Goal: Task Accomplishment & Management: Complete application form

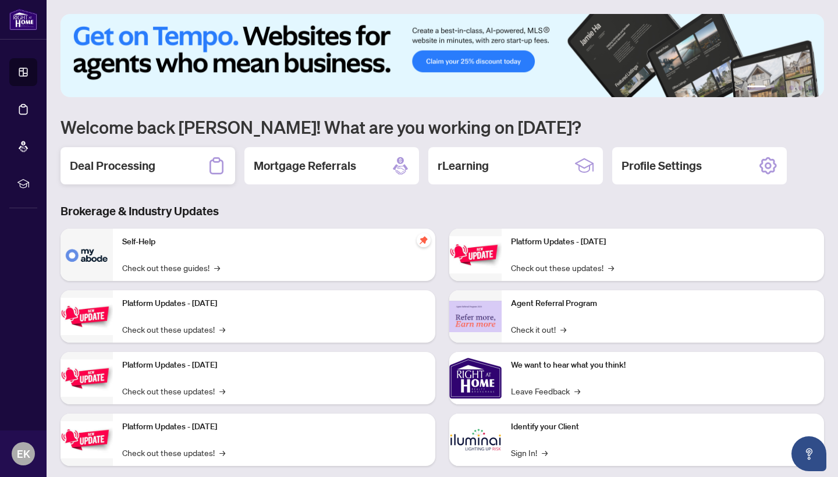
click at [119, 162] on h2 "Deal Processing" at bounding box center [113, 166] width 86 height 16
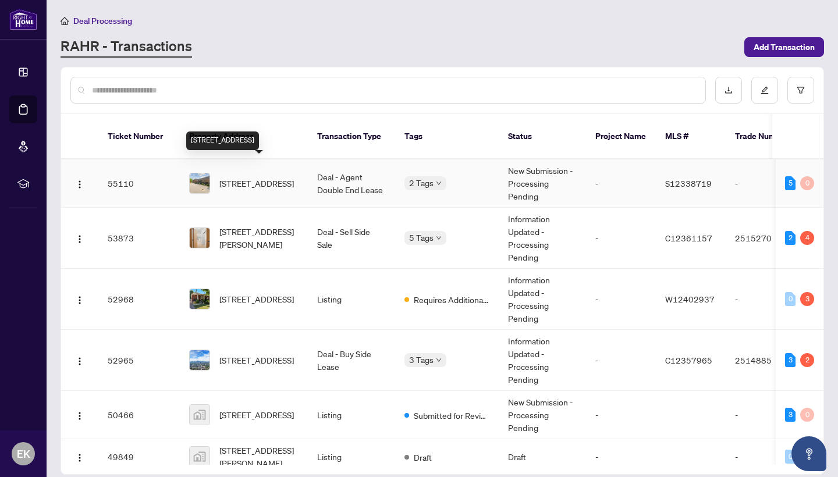
click at [250, 177] on span "[STREET_ADDRESS]" at bounding box center [256, 183] width 75 height 13
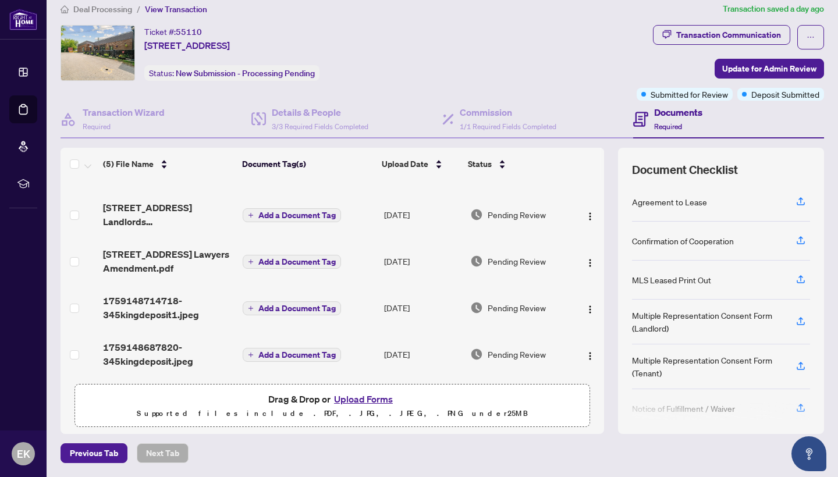
scroll to position [11, 0]
click at [359, 401] on button "Upload Forms" at bounding box center [364, 399] width 66 height 15
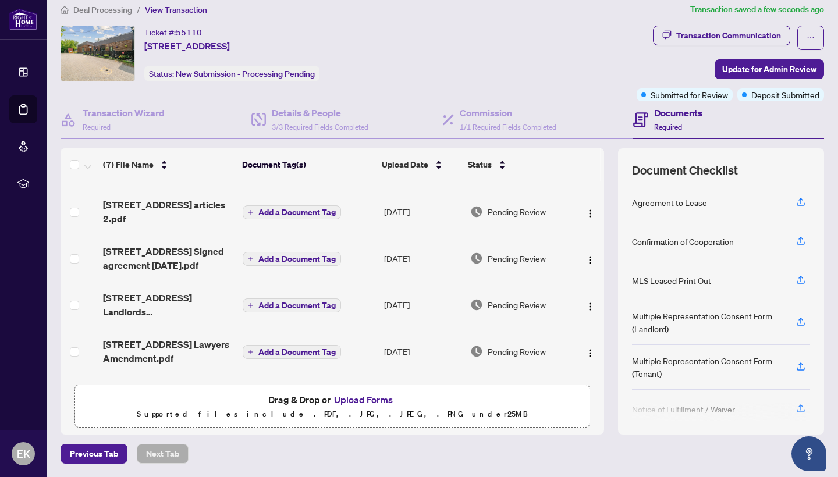
click at [378, 400] on button "Upload Forms" at bounding box center [364, 399] width 66 height 15
click at [353, 401] on button "Upload Forms" at bounding box center [364, 399] width 66 height 15
click at [375, 400] on button "Upload Forms" at bounding box center [364, 399] width 66 height 15
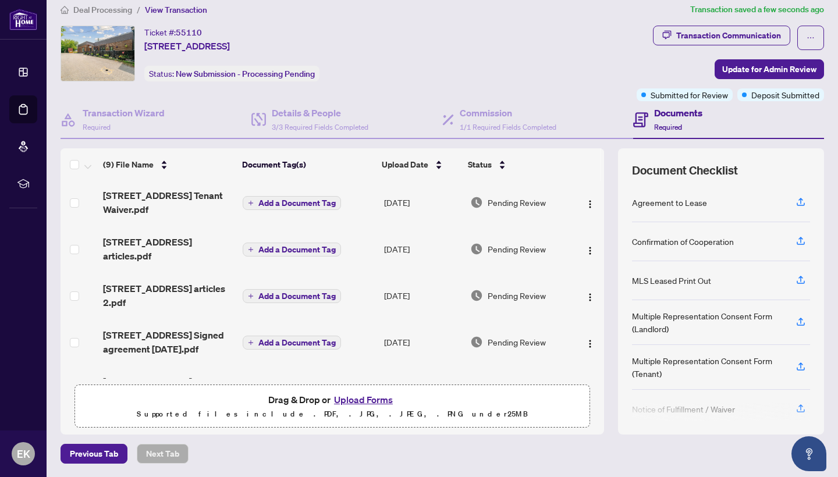
click at [364, 398] on button "Upload Forms" at bounding box center [364, 399] width 66 height 15
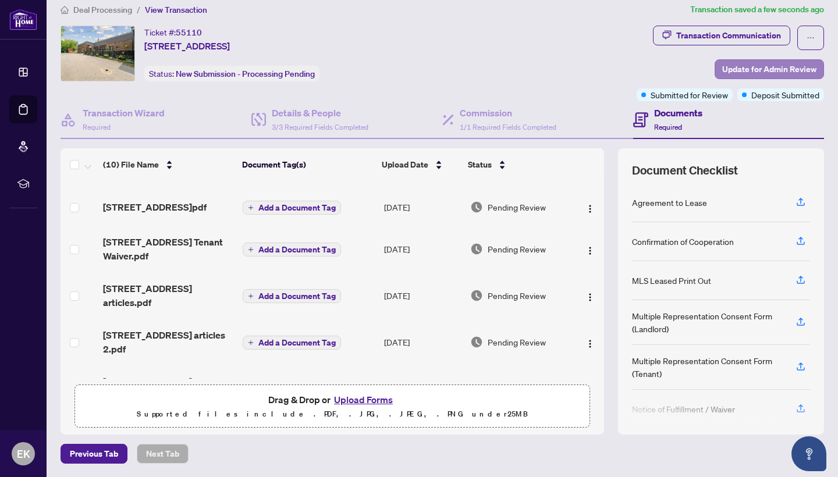
click at [766, 68] on span "Update for Admin Review" at bounding box center [769, 69] width 94 height 19
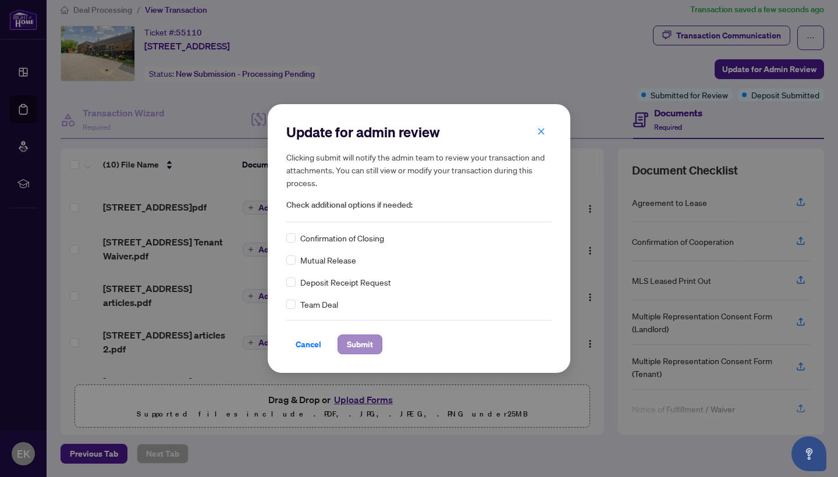
click at [370, 344] on span "Submit" at bounding box center [360, 344] width 26 height 19
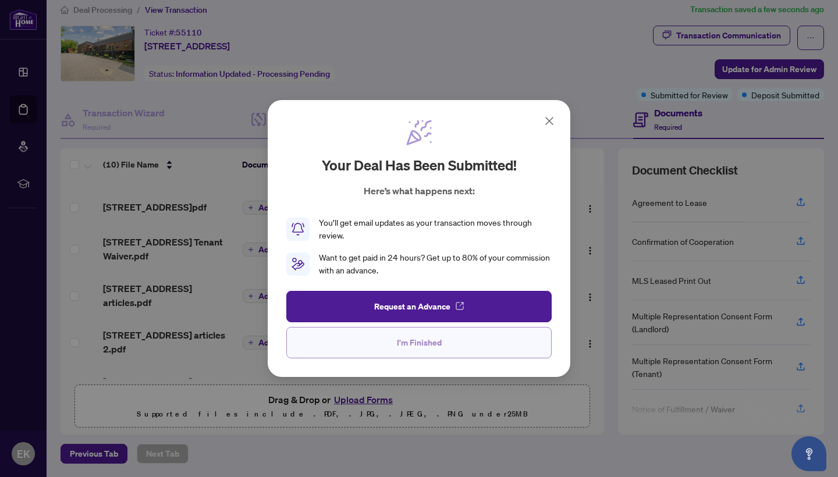
click at [370, 344] on button "I'm Finished" at bounding box center [418, 342] width 265 height 31
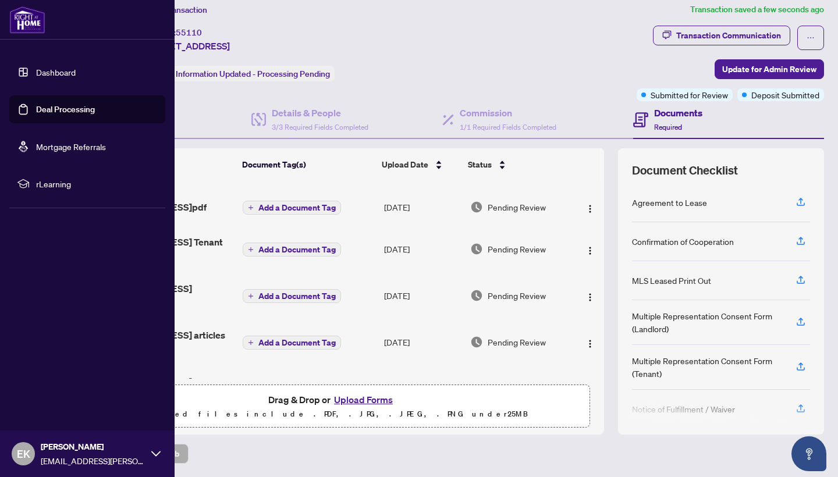
click at [36, 69] on link "Dashboard" at bounding box center [56, 72] width 40 height 10
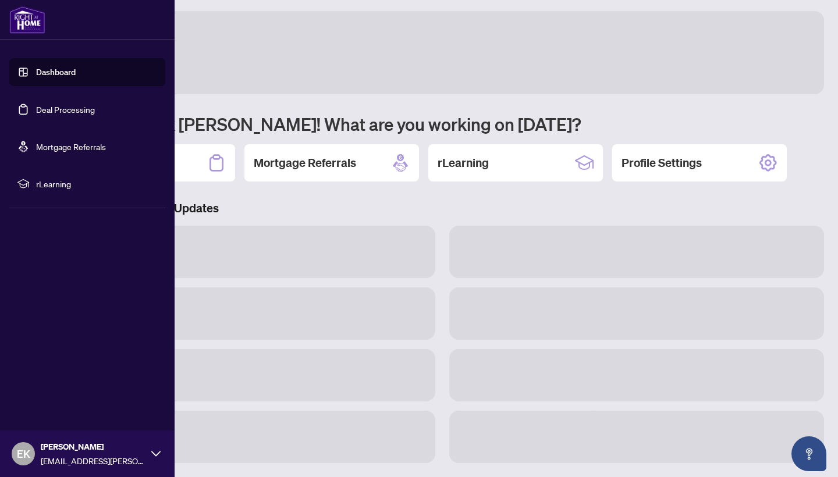
scroll to position [3, 0]
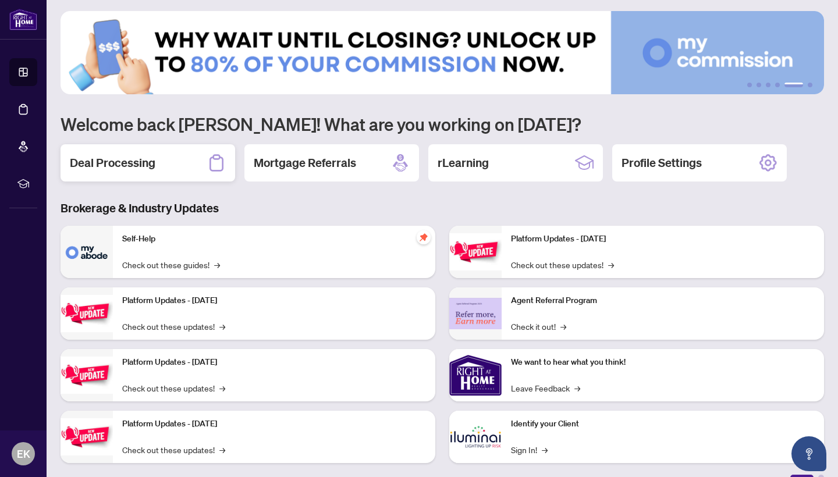
click at [111, 157] on h2 "Deal Processing" at bounding box center [113, 163] width 86 height 16
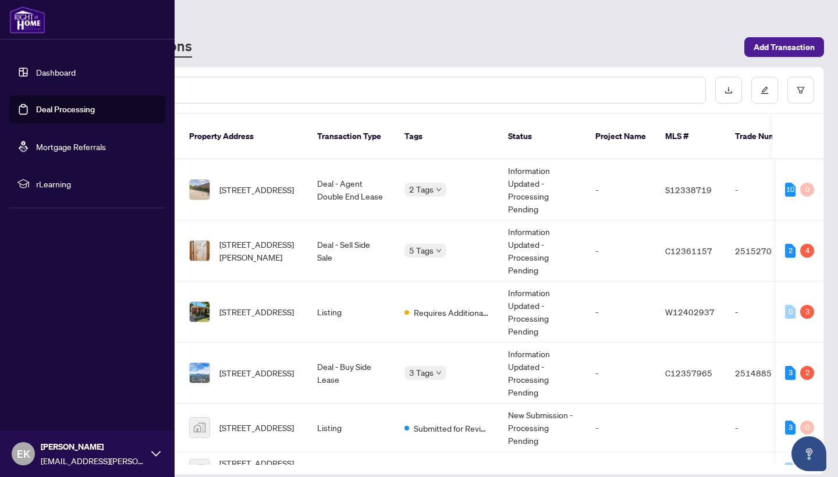
click at [36, 67] on link "Dashboard" at bounding box center [56, 72] width 40 height 10
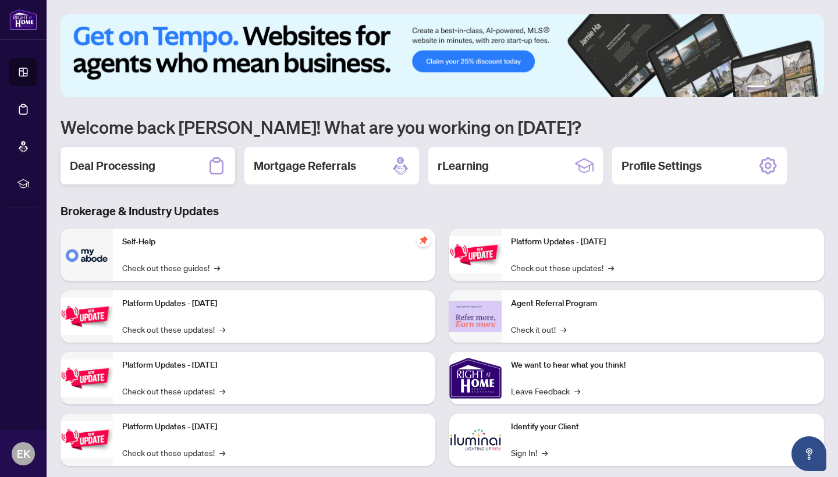
click at [116, 168] on h2 "Deal Processing" at bounding box center [113, 166] width 86 height 16
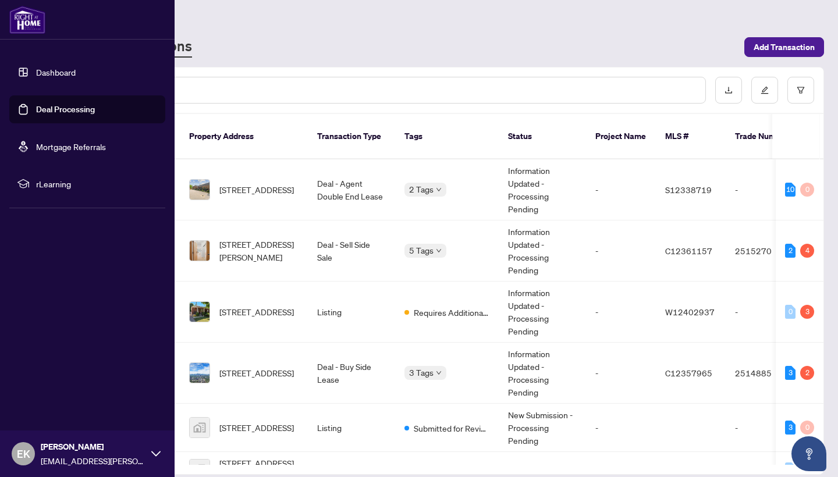
click at [36, 72] on link "Dashboard" at bounding box center [56, 72] width 40 height 10
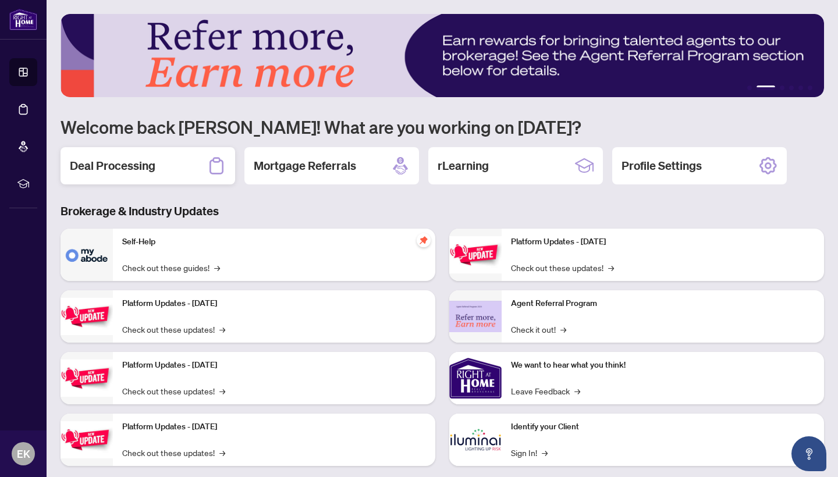
click at [129, 164] on h2 "Deal Processing" at bounding box center [113, 166] width 86 height 16
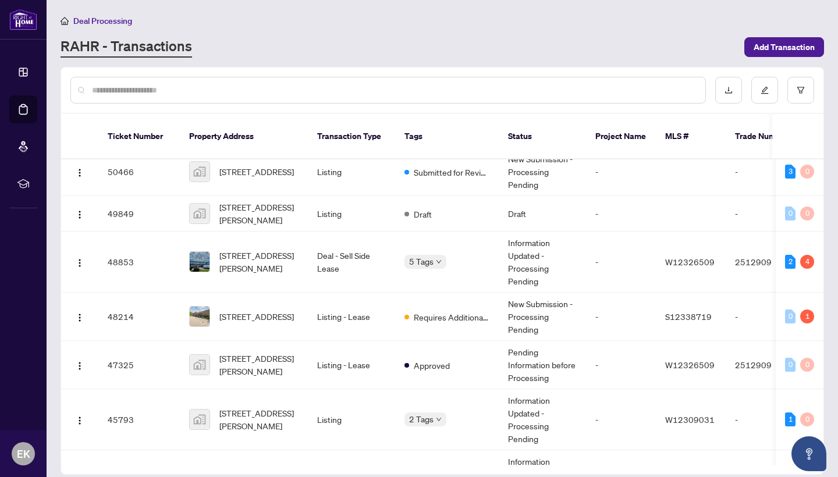
scroll to position [261, 0]
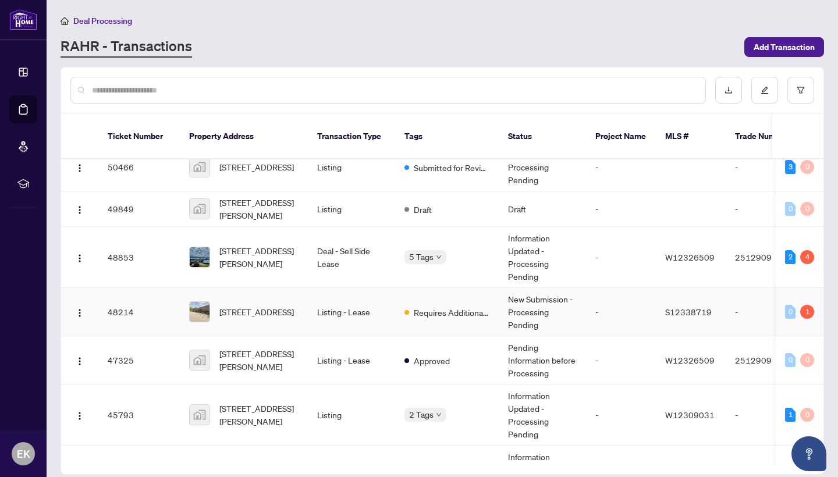
click at [353, 299] on td "Listing - Lease" at bounding box center [351, 312] width 87 height 48
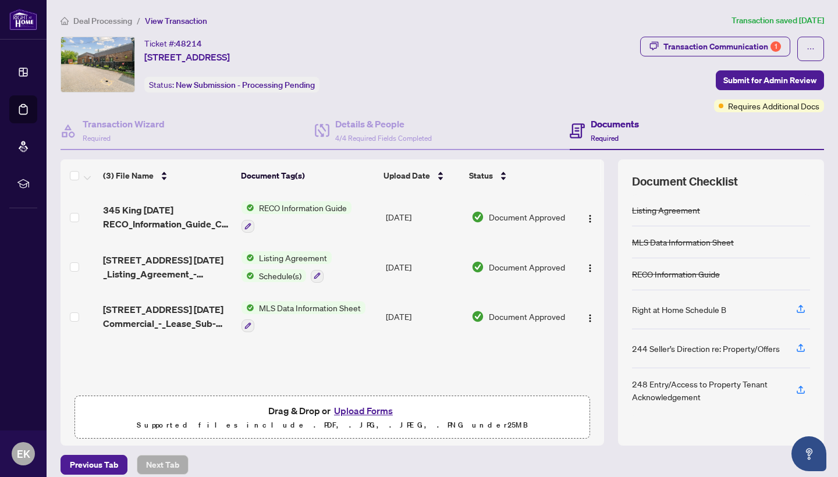
click at [360, 410] on button "Upload Forms" at bounding box center [364, 410] width 66 height 15
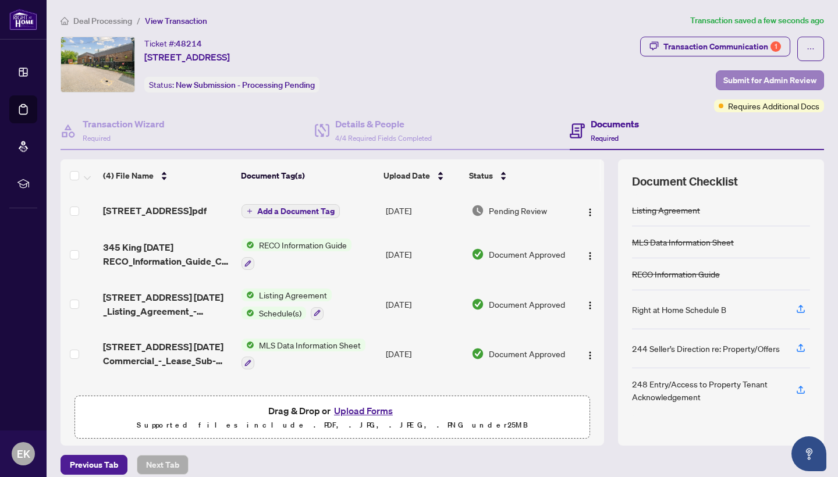
click at [772, 75] on span "Submit for Admin Review" at bounding box center [770, 80] width 93 height 19
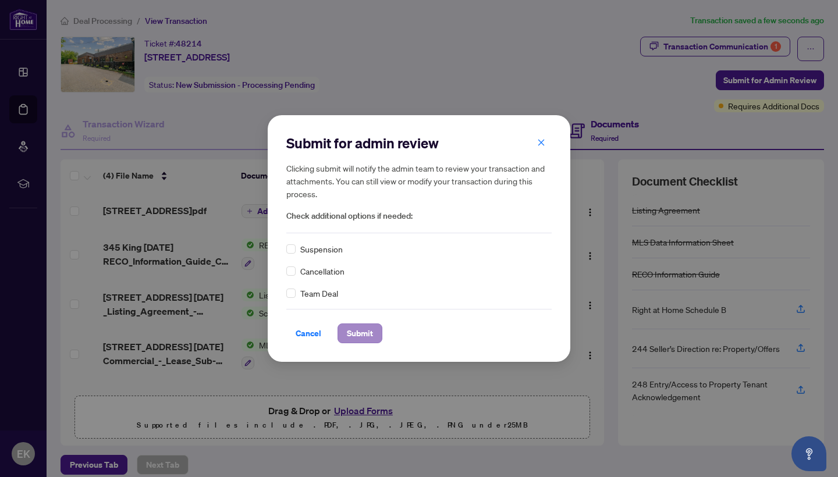
click at [370, 331] on span "Submit" at bounding box center [360, 333] width 26 height 19
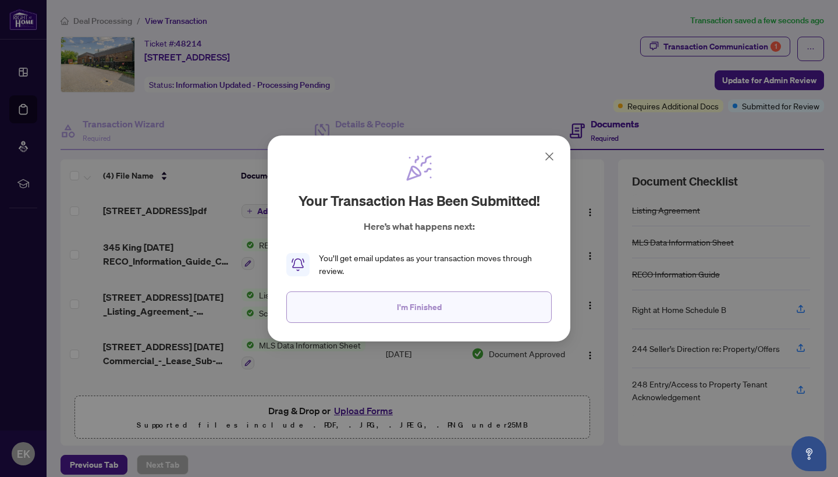
click at [391, 307] on button "I'm Finished" at bounding box center [418, 307] width 265 height 31
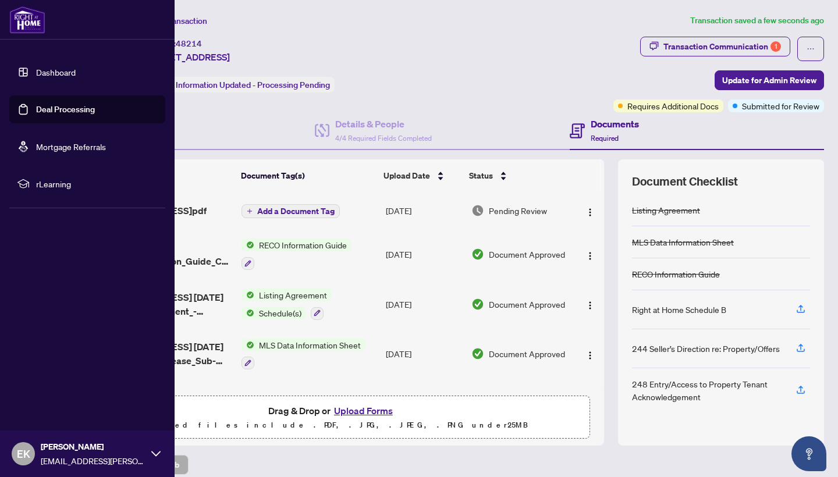
click at [36, 70] on link "Dashboard" at bounding box center [56, 72] width 40 height 10
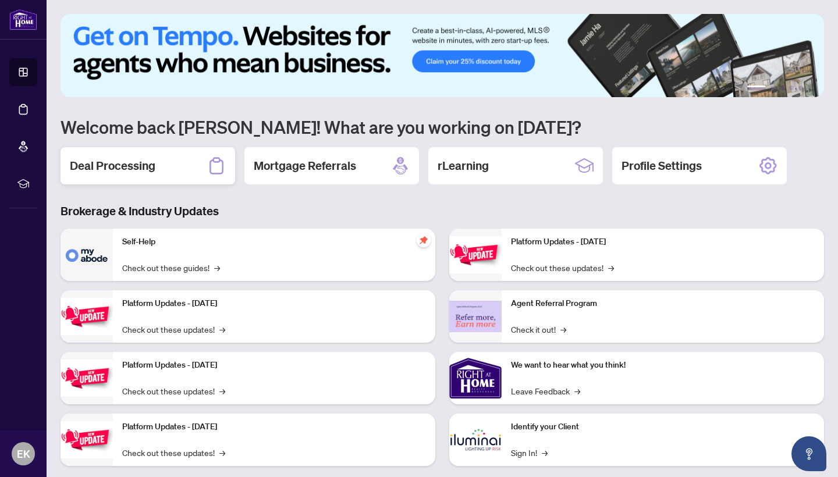
click at [91, 164] on h2 "Deal Processing" at bounding box center [113, 166] width 86 height 16
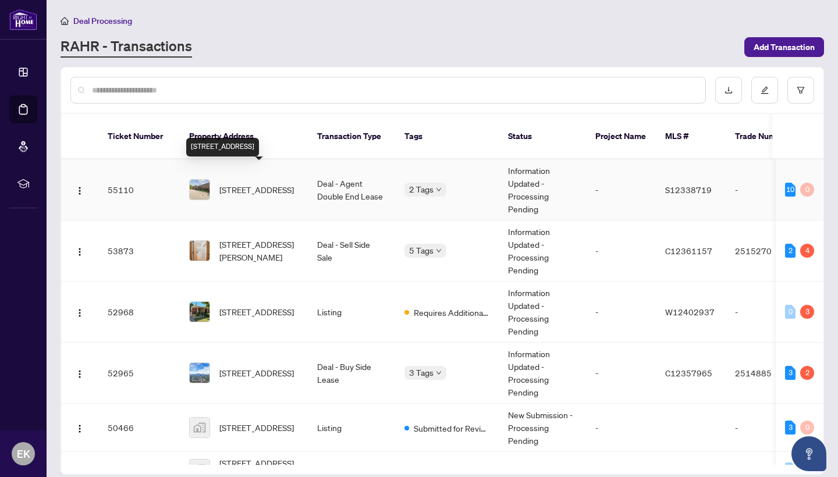
click at [285, 183] on span "[STREET_ADDRESS]" at bounding box center [256, 189] width 75 height 13
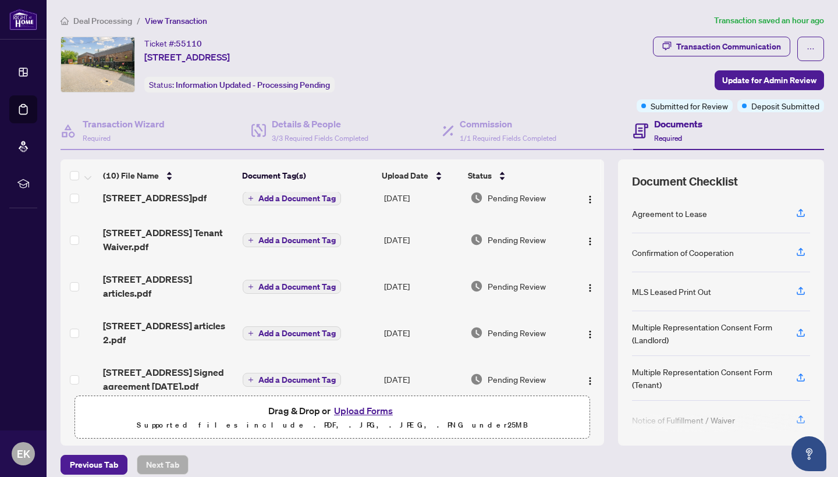
scroll to position [84, 0]
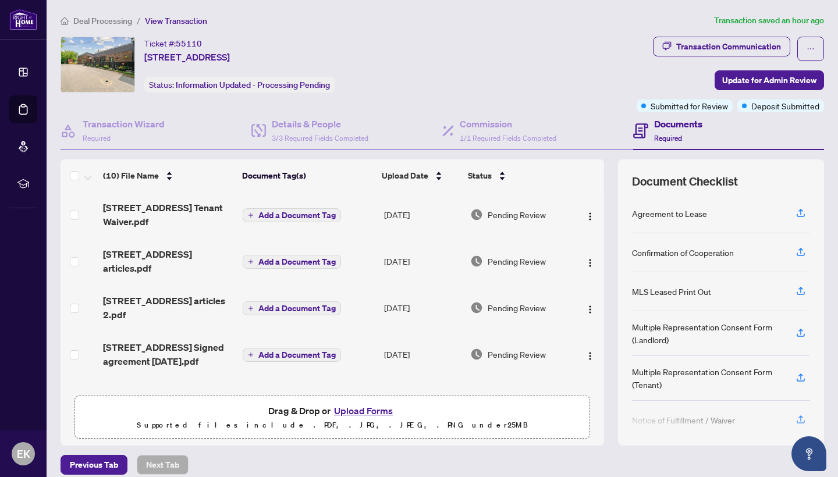
click at [353, 409] on button "Upload Forms" at bounding box center [364, 410] width 66 height 15
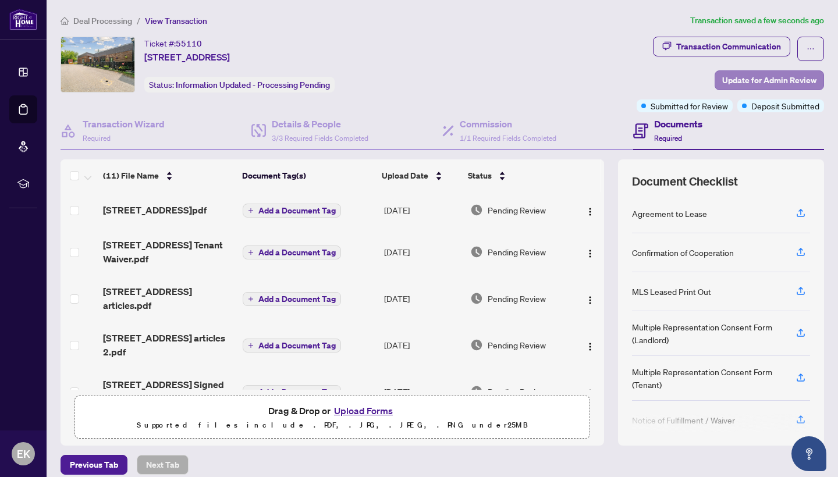
click at [734, 77] on span "Update for Admin Review" at bounding box center [769, 80] width 94 height 19
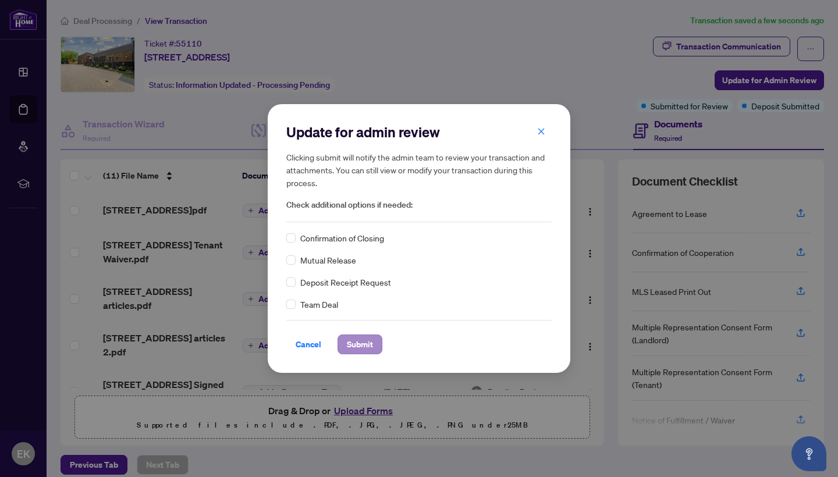
click at [376, 339] on button "Submit" at bounding box center [360, 345] width 45 height 20
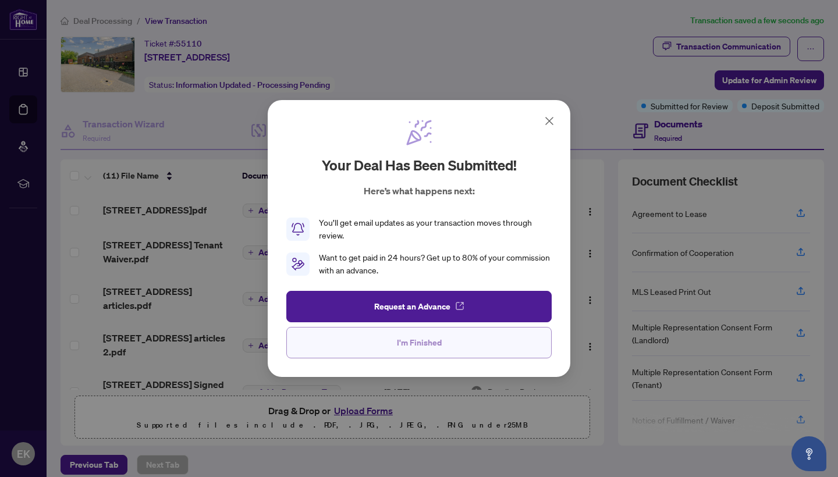
click at [453, 347] on button "I'm Finished" at bounding box center [418, 342] width 265 height 31
